Goal: Obtain resource: Obtain resource

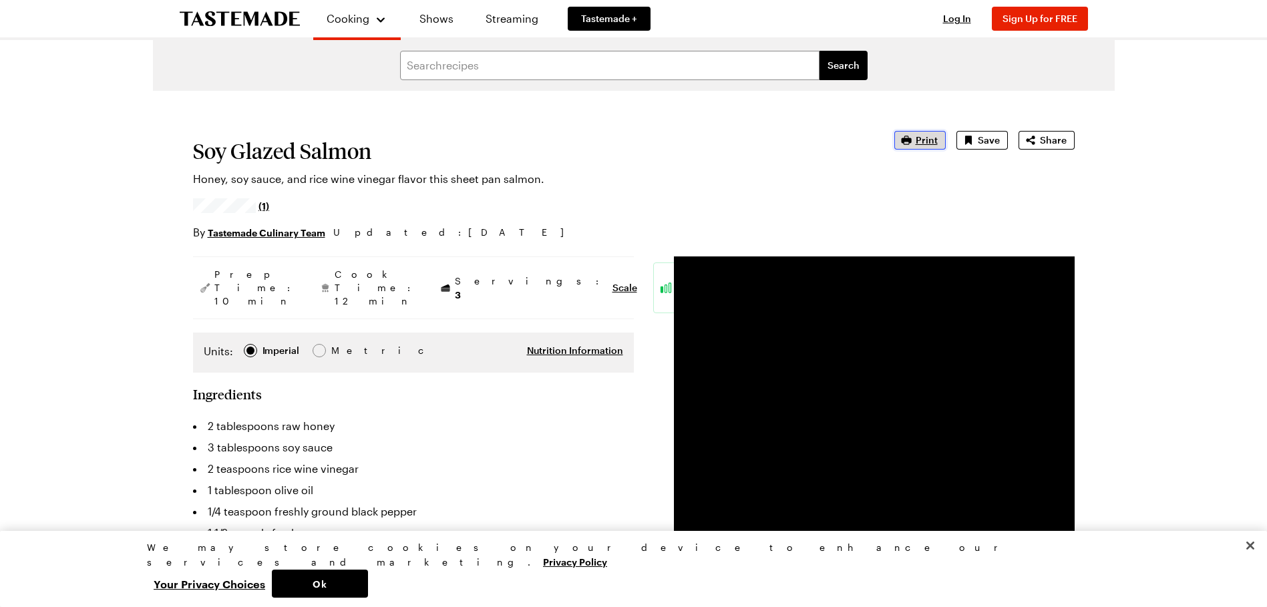
click at [923, 138] on span "Print" at bounding box center [926, 140] width 22 height 13
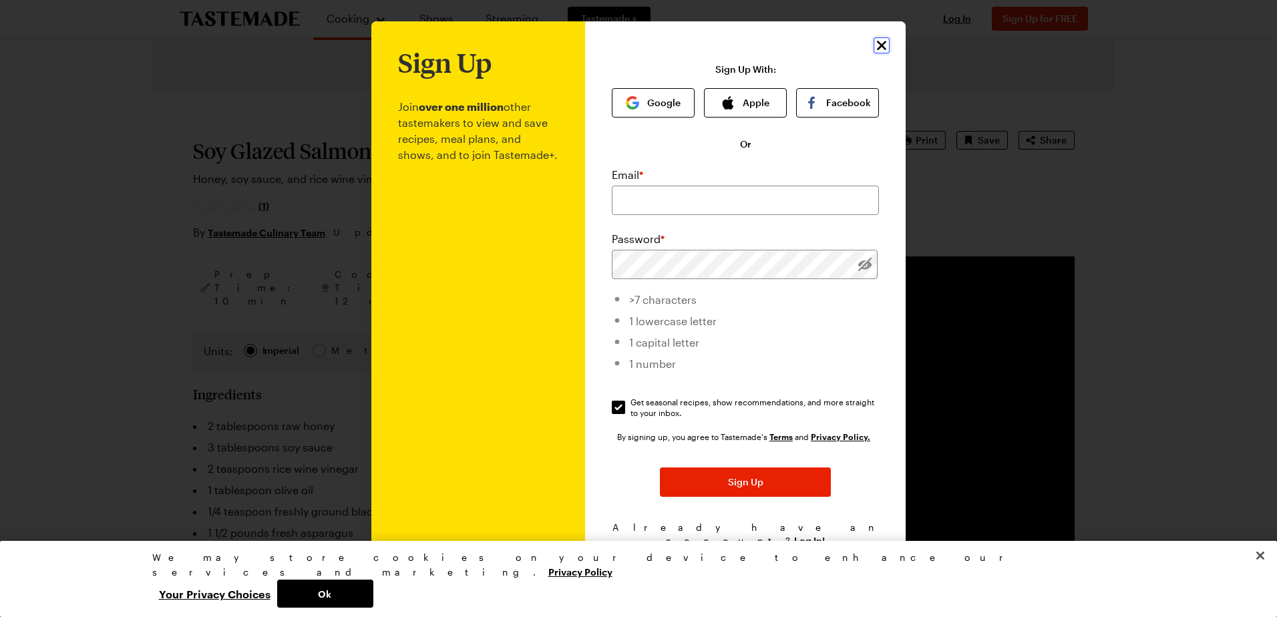
click at [877, 47] on icon "Close" at bounding box center [881, 45] width 9 height 9
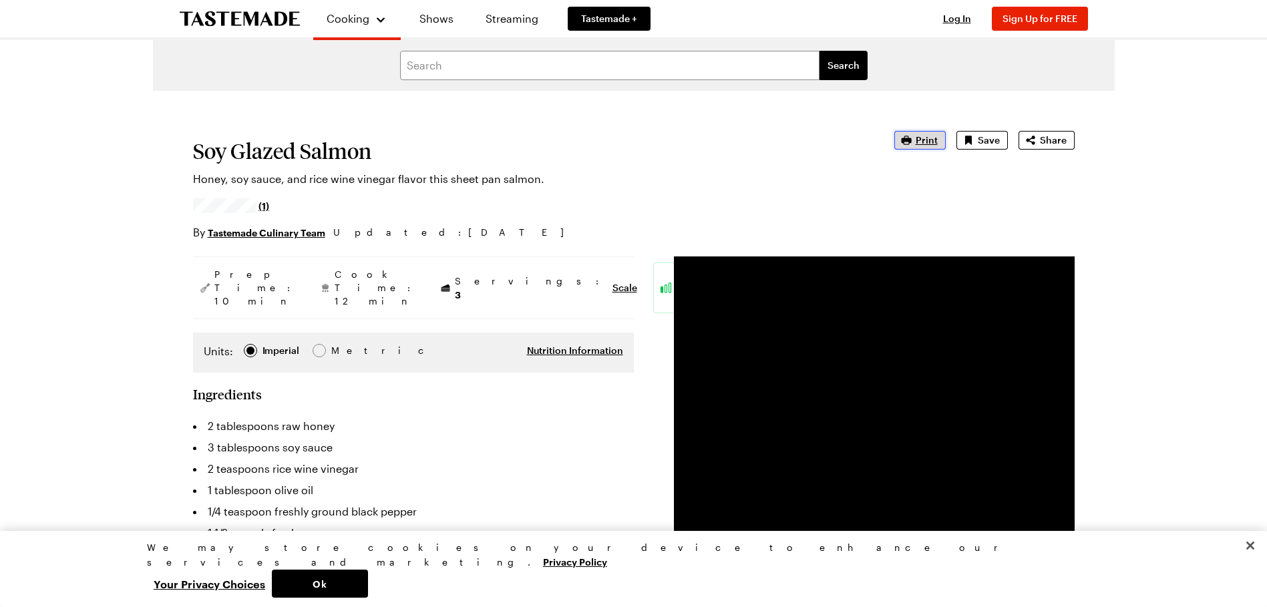
click at [921, 145] on span "Print" at bounding box center [926, 140] width 22 height 13
